Goal: Complete application form

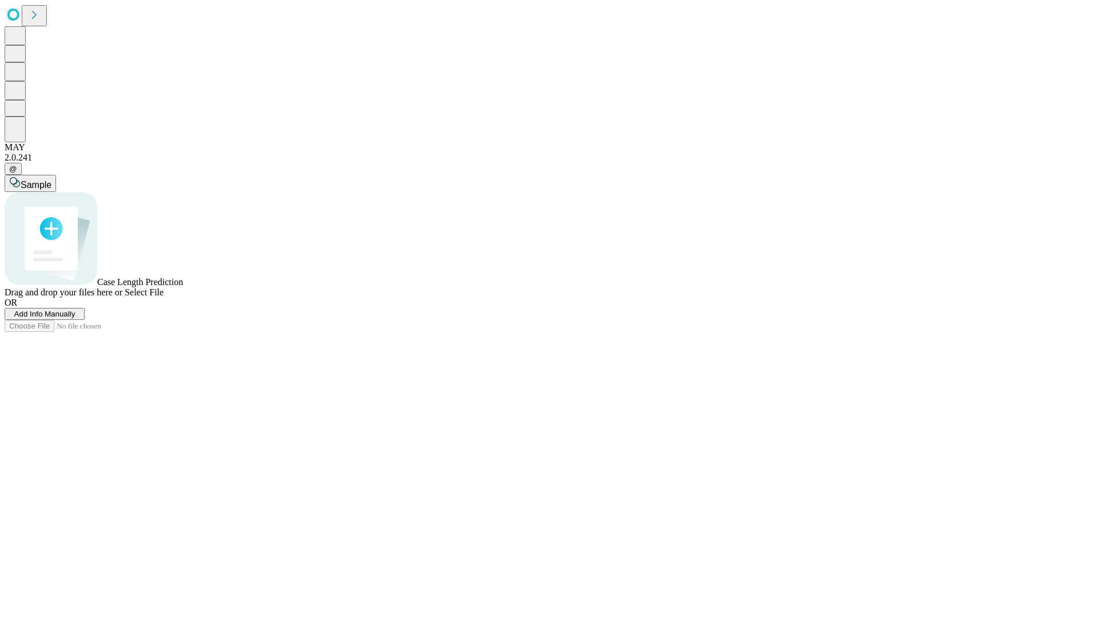
click at [75, 318] on span "Add Info Manually" at bounding box center [44, 314] width 61 height 9
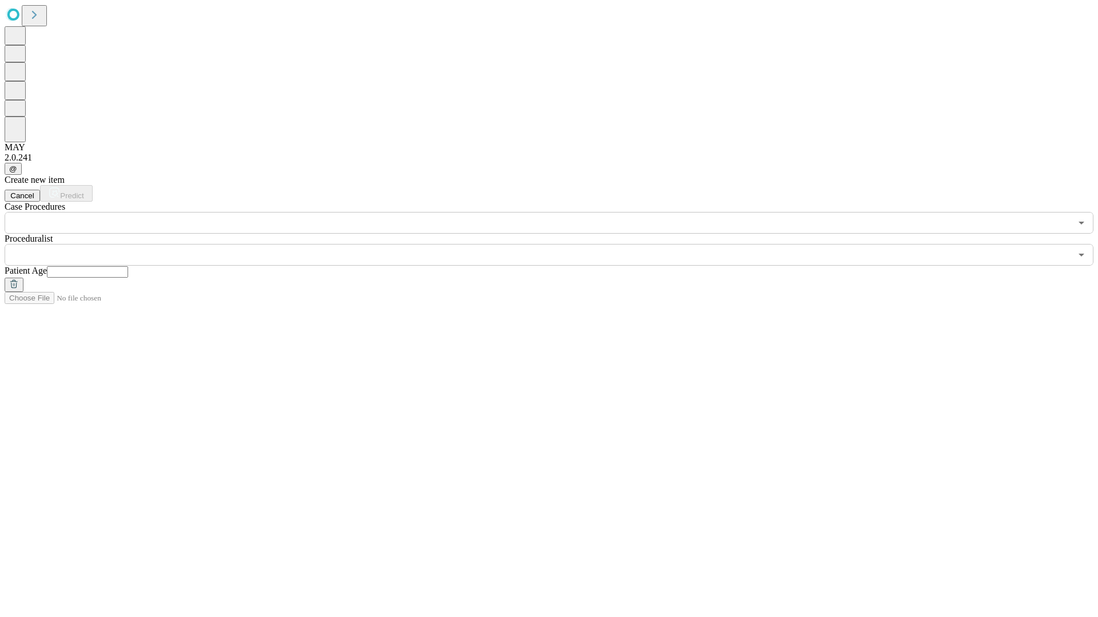
click at [128, 266] on input "text" at bounding box center [87, 271] width 81 height 11
type input "**"
click at [557, 244] on input "text" at bounding box center [538, 255] width 1066 height 22
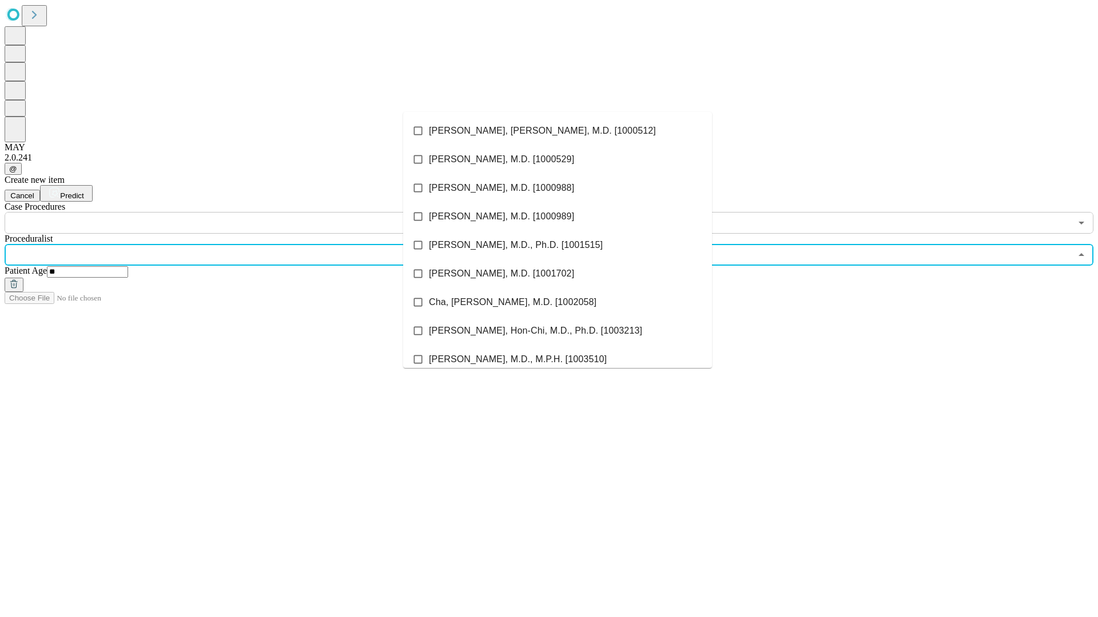
click at [557, 131] on li "[PERSON_NAME], [PERSON_NAME], M.D. [1000512]" at bounding box center [557, 131] width 309 height 29
click at [240, 212] on input "text" at bounding box center [538, 223] width 1066 height 22
